Goal: Information Seeking & Learning: Learn about a topic

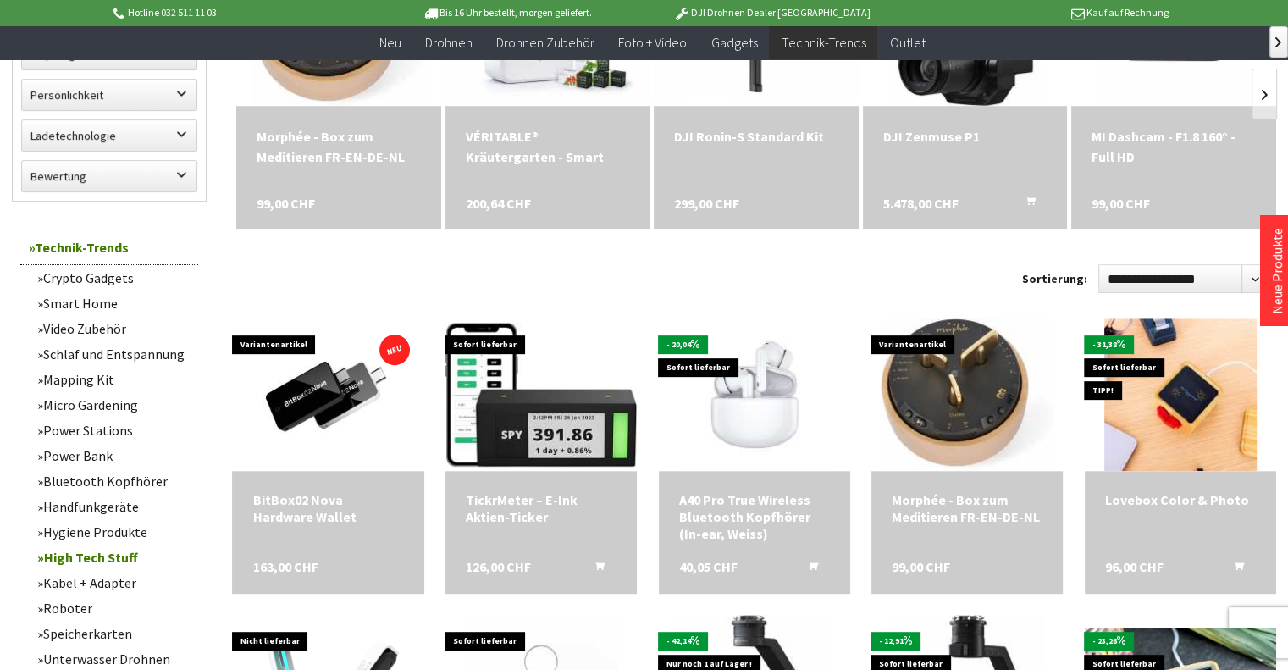
scroll to position [661, 0]
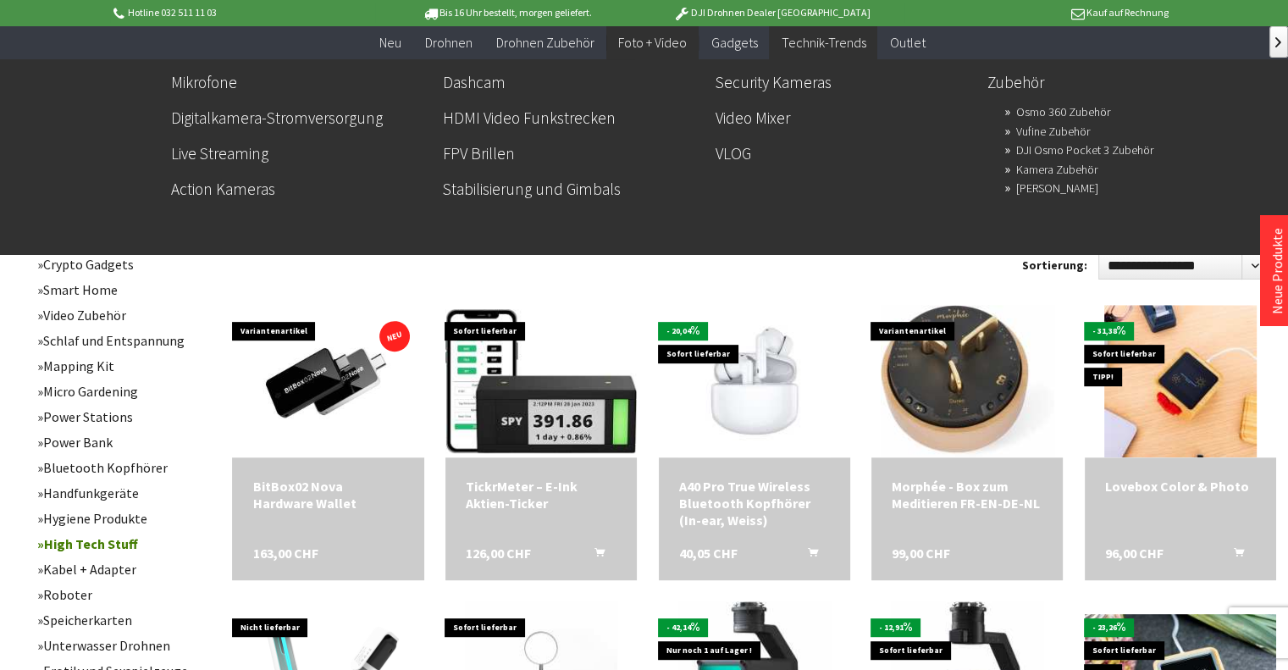
click at [221, 80] on link "Mikrofone" at bounding box center [300, 82] width 258 height 29
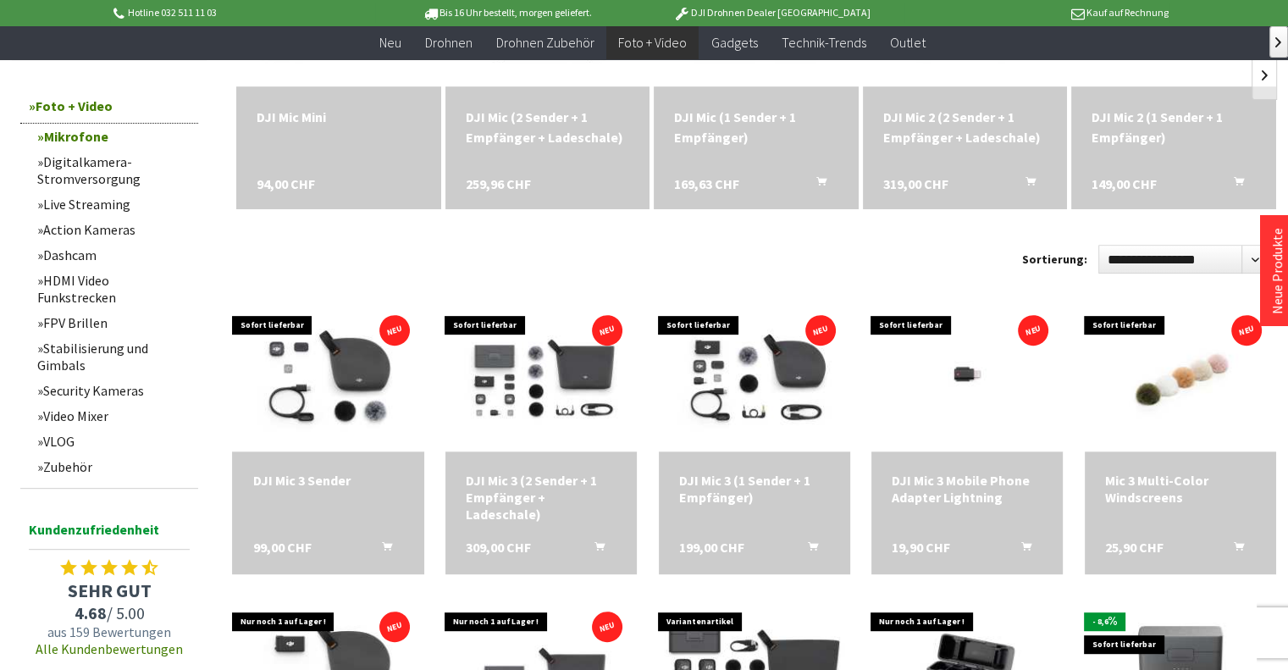
scroll to position [671, 0]
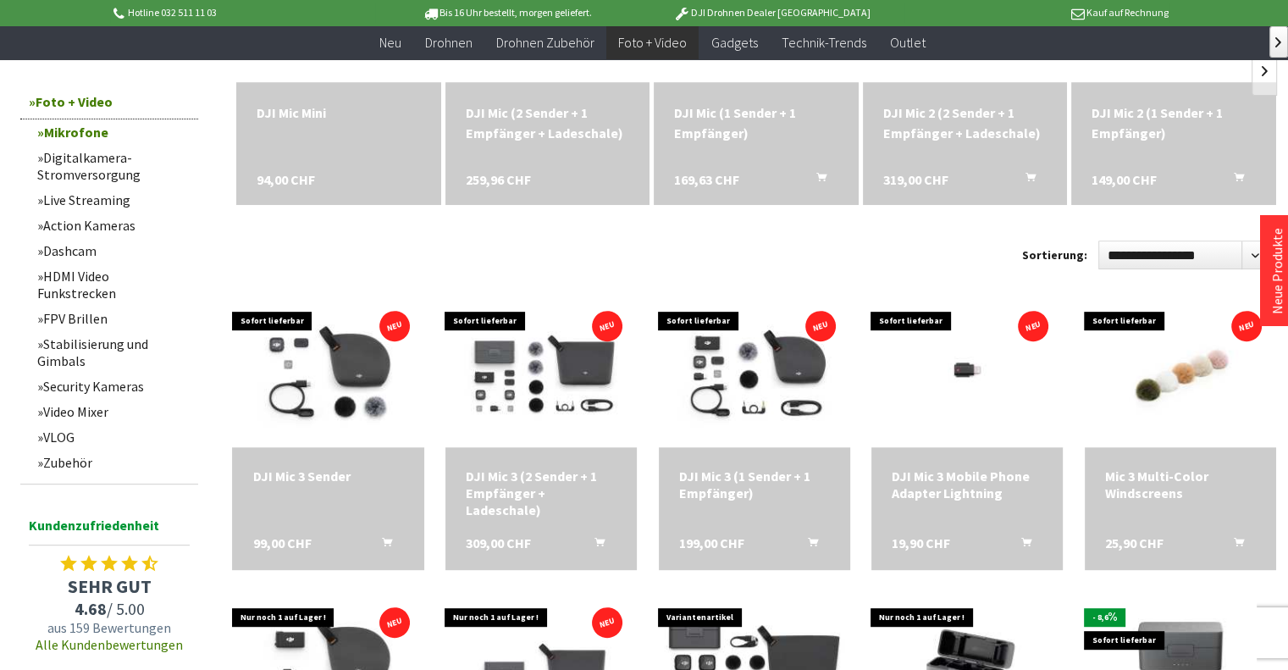
click at [35, 127] on link "Mikrofone" at bounding box center [113, 131] width 169 height 25
